Goal: Task Accomplishment & Management: Manage account settings

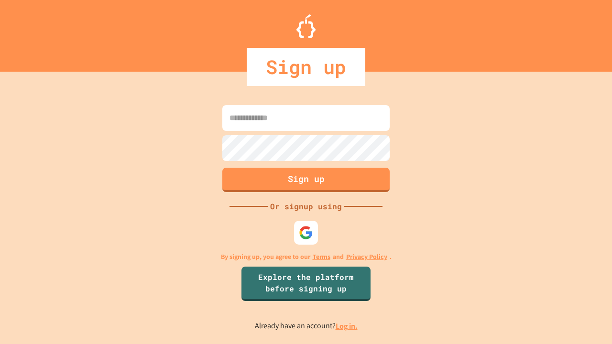
click at [347, 326] on link "Log in." at bounding box center [347, 326] width 22 height 10
